Goal: Task Accomplishment & Management: Manage account settings

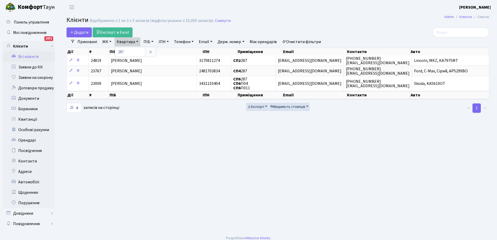
select select "25"
click at [32, 67] on link "Заявки до КК" at bounding box center [29, 67] width 52 height 10
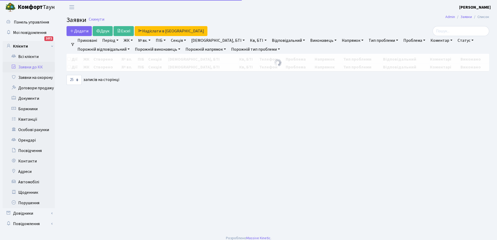
select select "25"
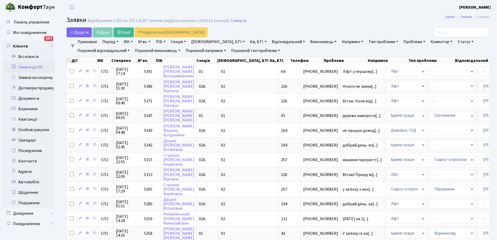
click at [455, 42] on link "Статус" at bounding box center [465, 41] width 20 height 9
click at [456, 73] on link "Не виконано" at bounding box center [476, 73] width 41 height 8
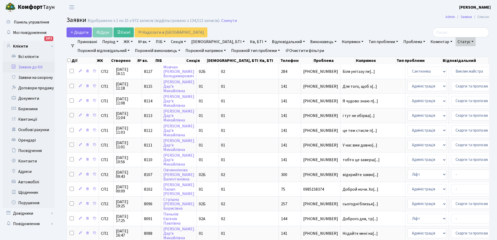
click at [317, 47] on link "Очистити фільтри" at bounding box center [304, 50] width 43 height 9
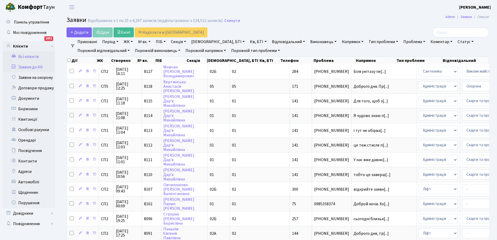
click at [25, 56] on link "Всі клієнти" at bounding box center [29, 56] width 52 height 10
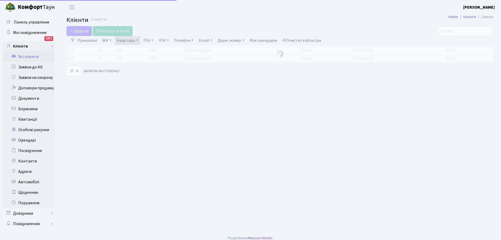
select select "25"
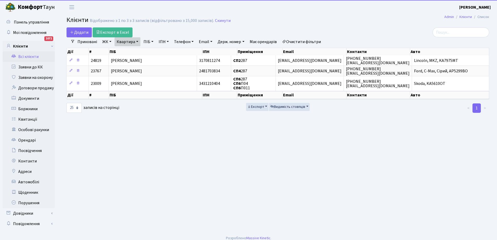
click at [129, 41] on link "Квартира" at bounding box center [127, 41] width 26 height 9
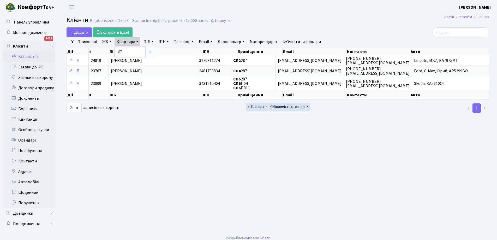
type input "7"
type input "171"
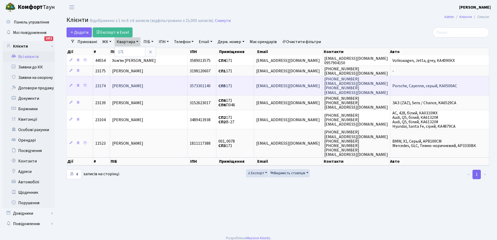
click at [142, 83] on span "Вертинська Анастасія Василівна" at bounding box center [127, 86] width 31 height 6
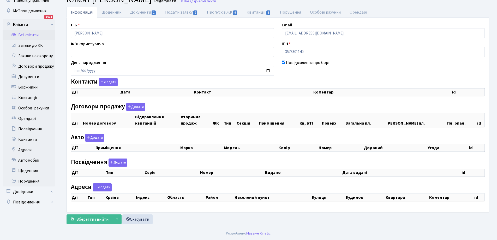
checkbox input "true"
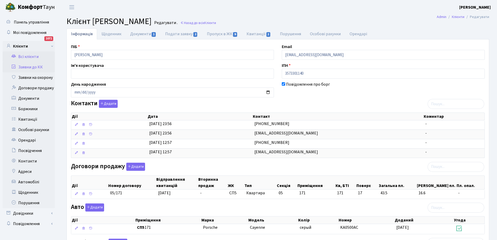
click at [29, 67] on link "Заявки до КК" at bounding box center [29, 67] width 52 height 10
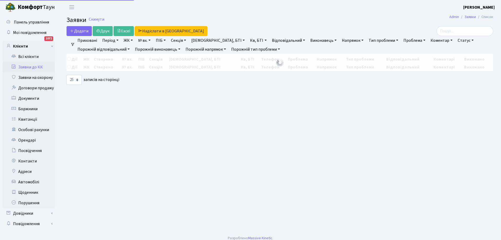
select select "25"
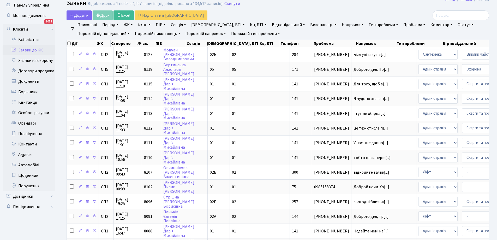
scroll to position [26, 0]
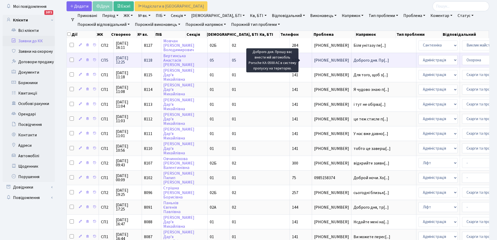
click at [353, 58] on span "Доброго дня. Пр[...]" at bounding box center [370, 60] width 35 height 6
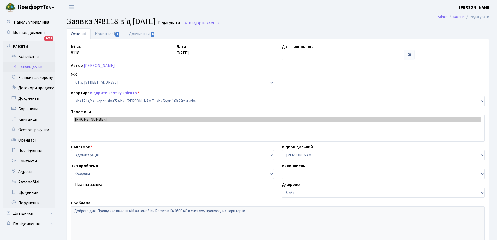
select select "21580"
select select "69"
type input "[DATE]"
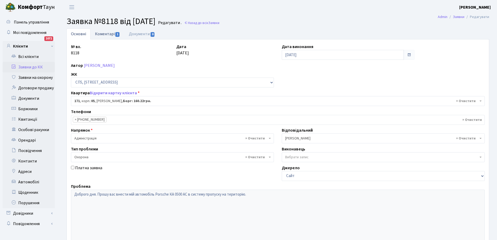
click at [102, 34] on link "Коментарі 1" at bounding box center [107, 33] width 34 height 11
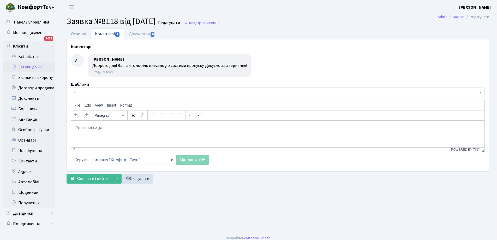
click at [23, 65] on link "Заявки до КК" at bounding box center [29, 67] width 52 height 10
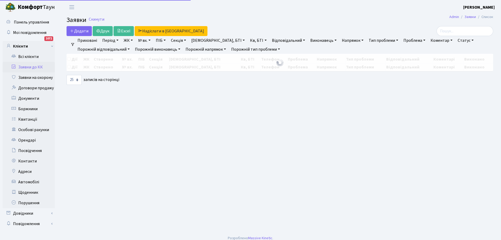
select select "25"
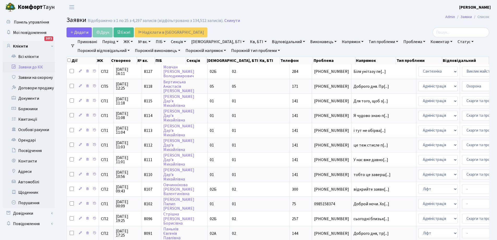
click at [455, 43] on link "Статус" at bounding box center [465, 41] width 20 height 9
click at [456, 73] on link "Не виконано" at bounding box center [476, 73] width 41 height 8
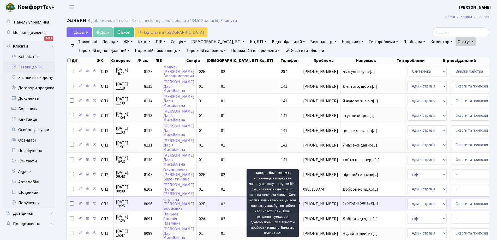
scroll to position [26, 0]
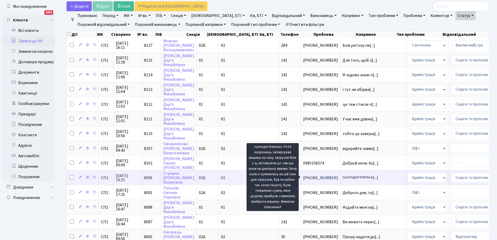
click at [342, 177] on span "сьогодні близьк[...]" at bounding box center [359, 177] width 35 height 6
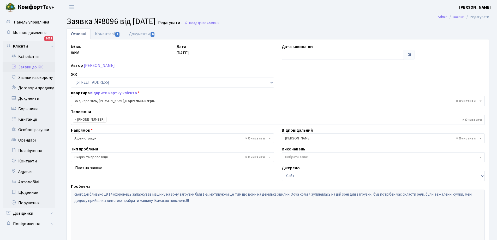
select select "20507"
select select "55"
click at [27, 57] on link "Всі клієнти" at bounding box center [29, 56] width 52 height 10
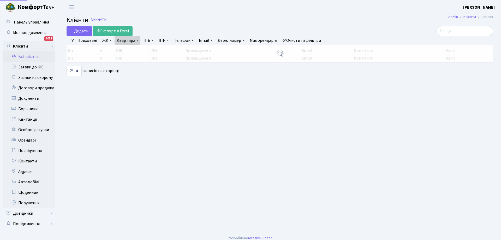
select select "25"
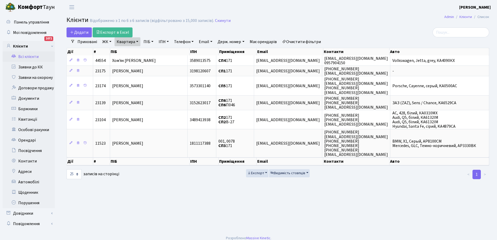
click at [136, 43] on link "Квартира" at bounding box center [127, 41] width 26 height 9
type input "1"
type input "257"
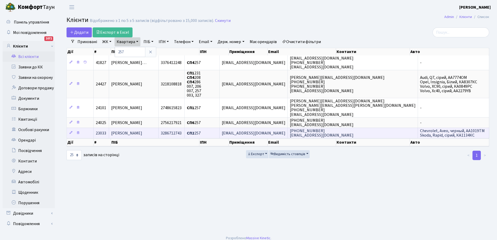
click at [282, 133] on span "[EMAIL_ADDRESS][DOMAIN_NAME]" at bounding box center [254, 133] width 64 height 6
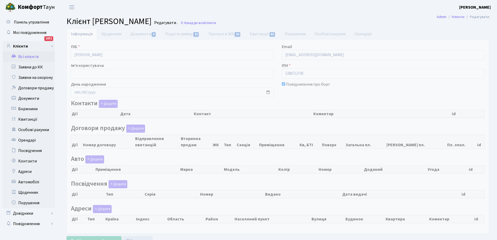
scroll to position [22, 0]
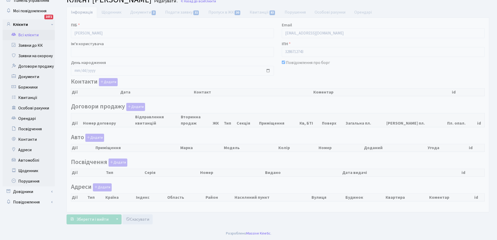
checkbox input "true"
select select "25"
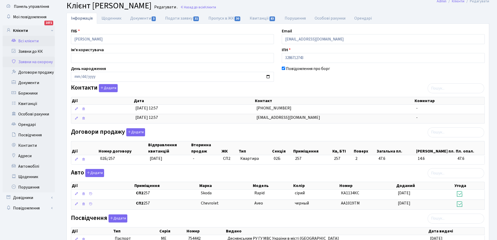
scroll to position [0, 0]
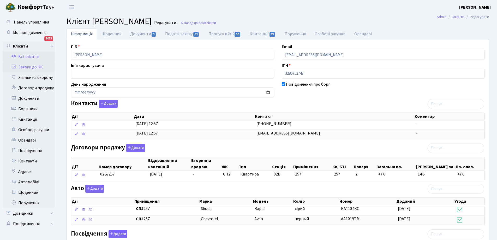
click at [34, 68] on link "Заявки до КК" at bounding box center [29, 67] width 52 height 10
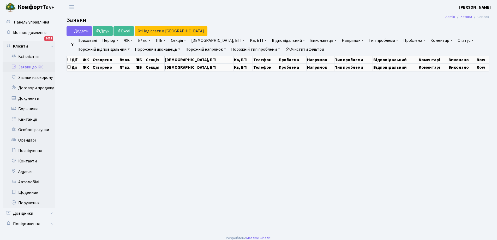
select select "25"
